Goal: Information Seeking & Learning: Compare options

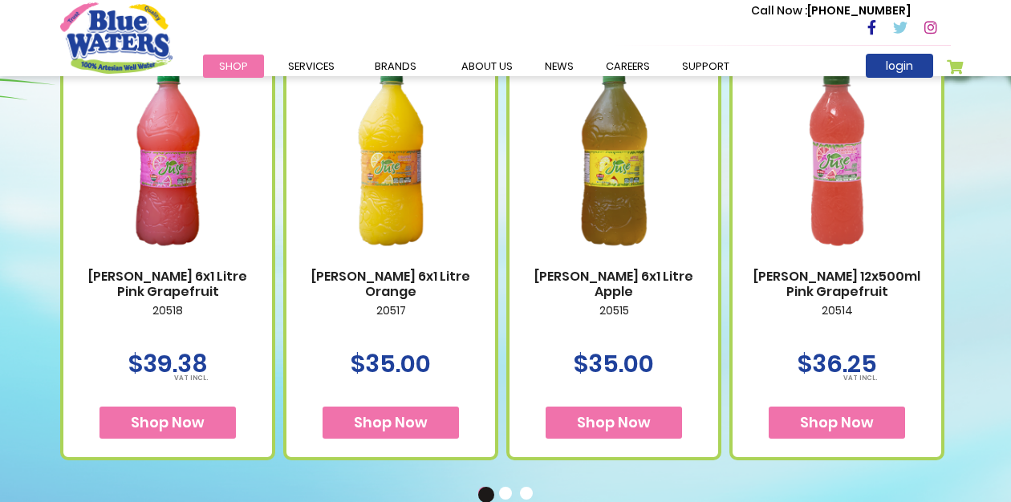
scroll to position [682, 0]
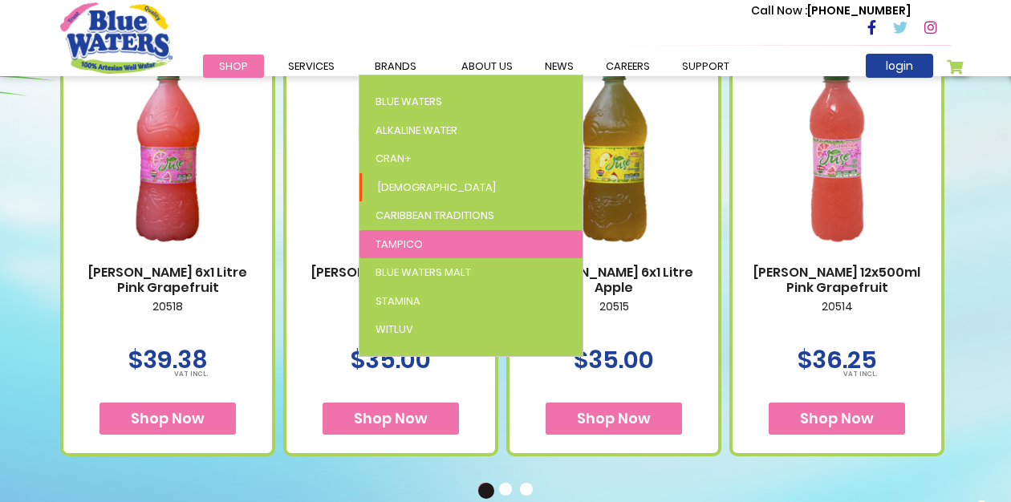
click at [436, 245] on link "Tampico" at bounding box center [470, 244] width 223 height 29
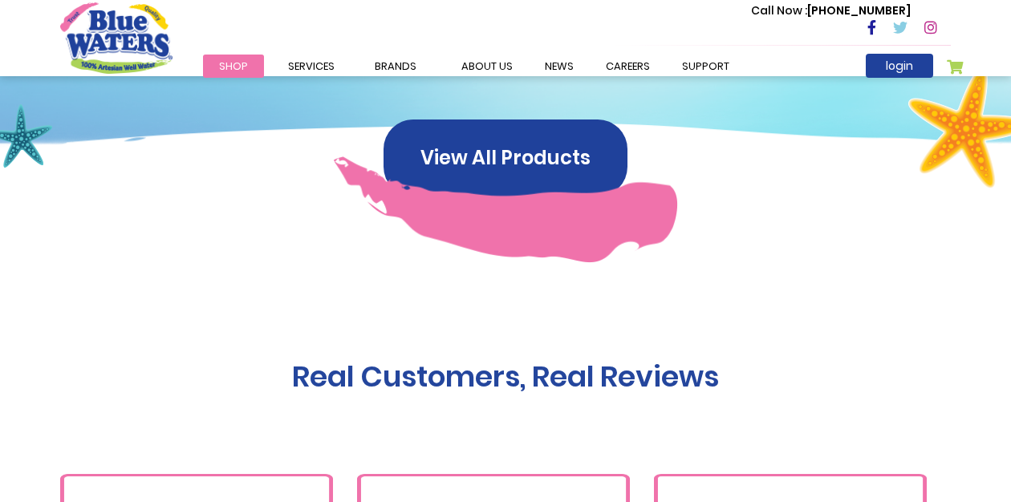
scroll to position [1090, 0]
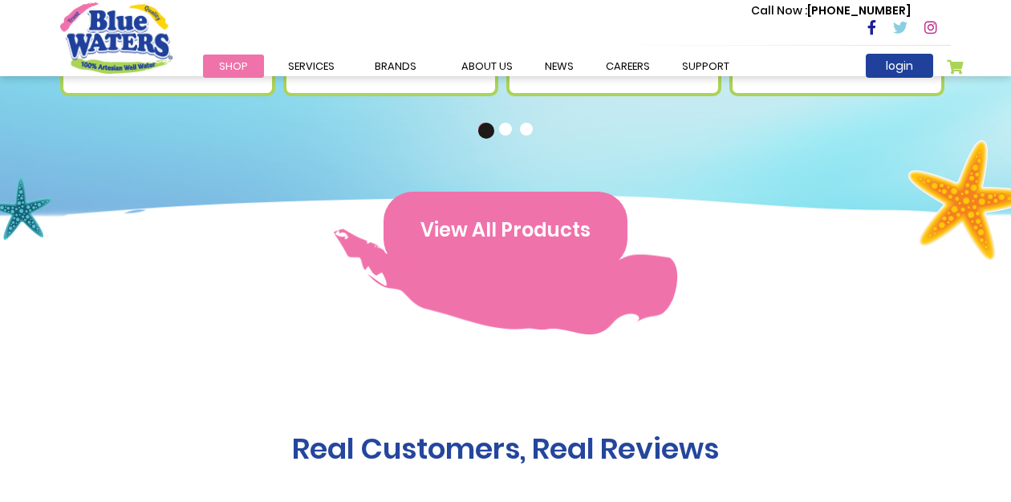
click at [549, 231] on button "View All Products" at bounding box center [505, 230] width 244 height 77
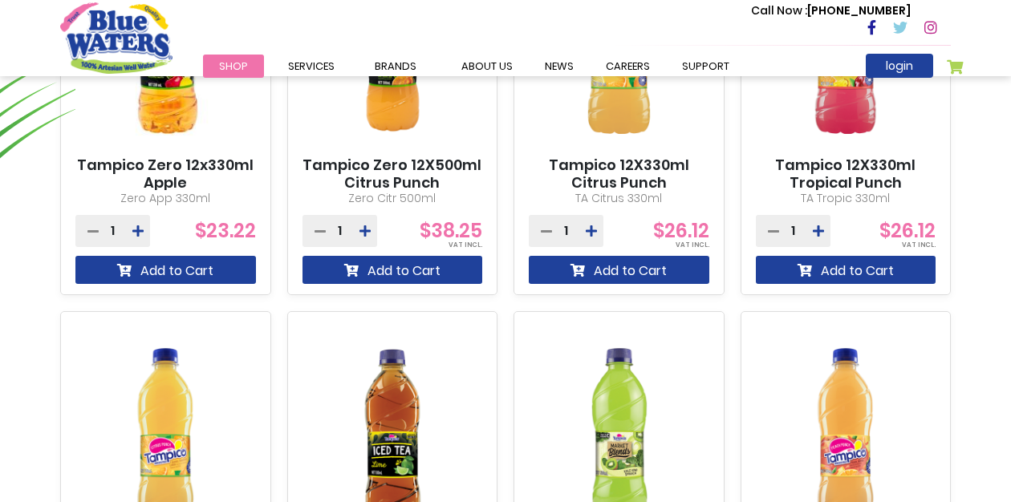
scroll to position [1065, 0]
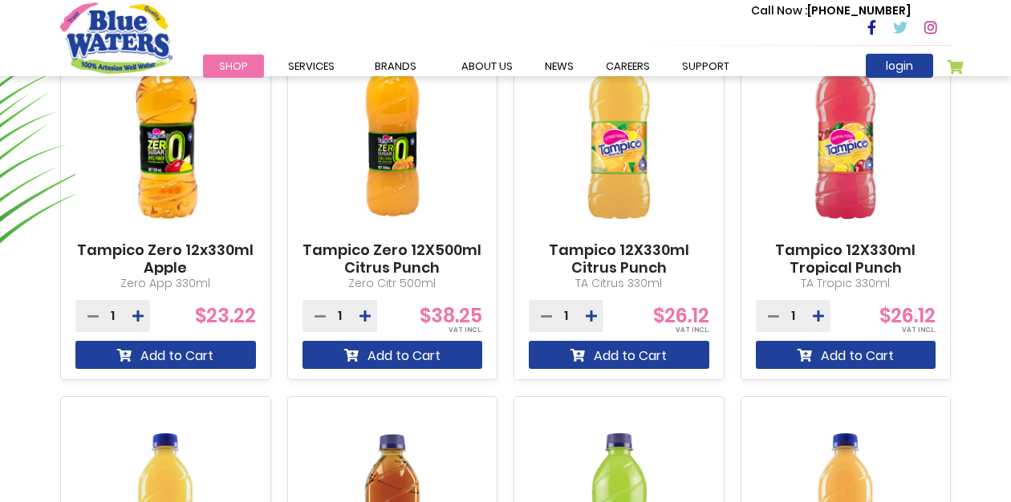
click at [639, 255] on link "Tampico 12X330ml Citrus Punch" at bounding box center [619, 258] width 180 height 34
click at [844, 257] on link "Tampico 12X330ml Tropical Punch" at bounding box center [846, 258] width 180 height 34
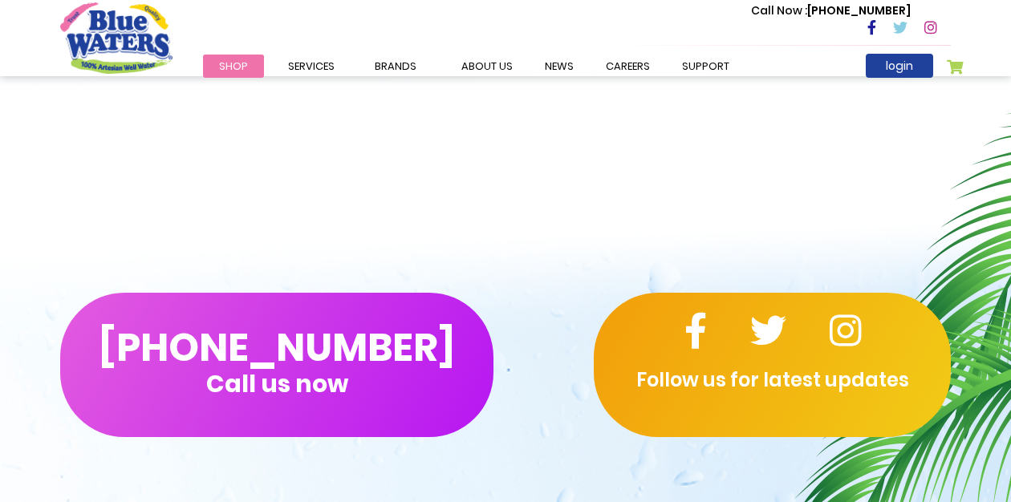
scroll to position [1005, 0]
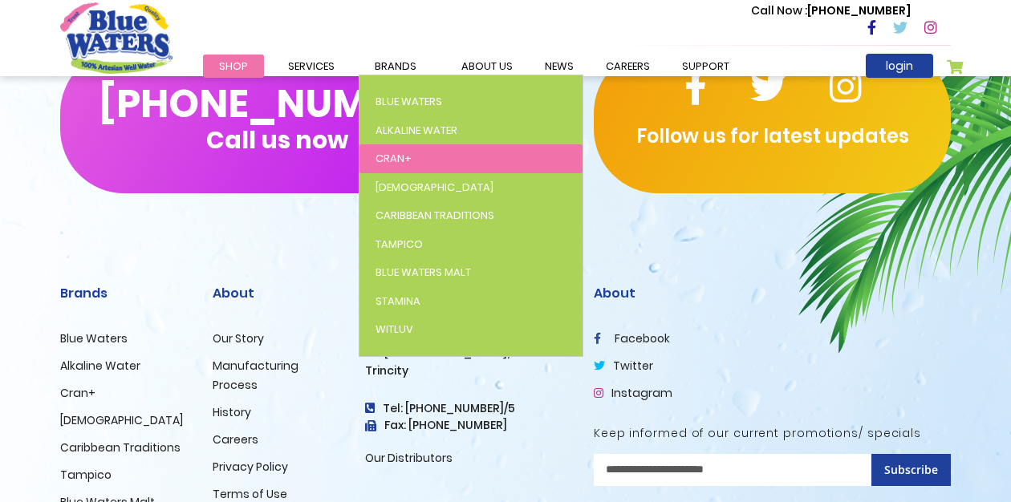
click at [413, 152] on link "Cran+" at bounding box center [470, 158] width 223 height 29
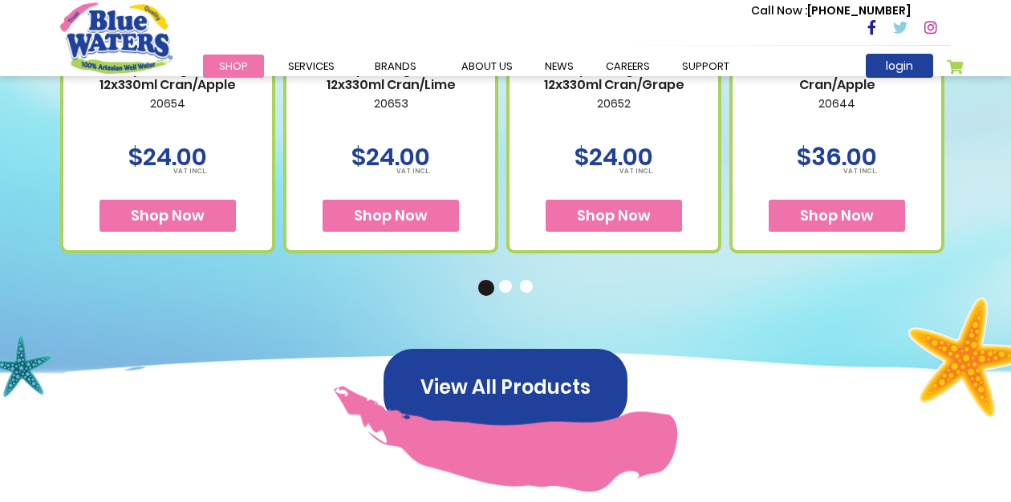
scroll to position [1500, 0]
